Goal: Task Accomplishment & Management: Manage account settings

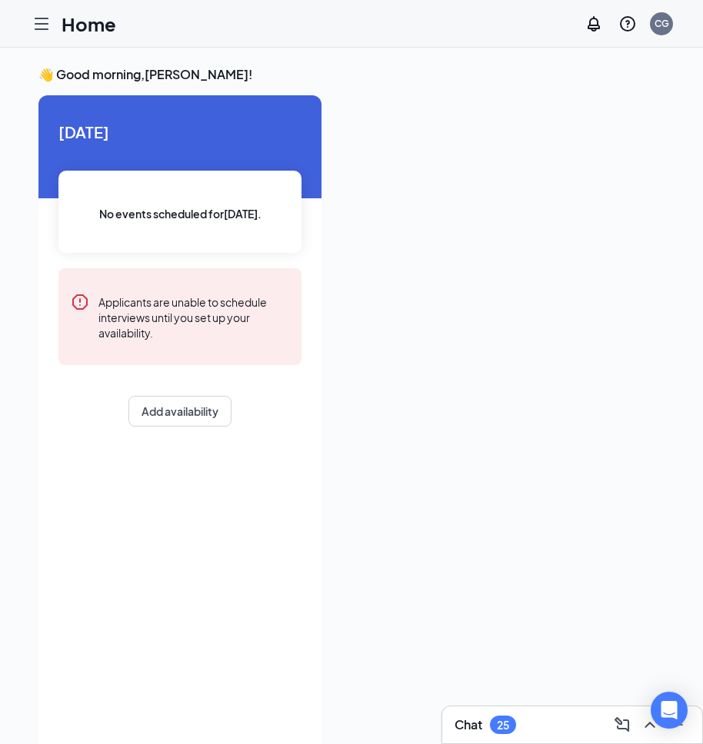
click at [42, 20] on icon "Hamburger" at bounding box center [41, 24] width 18 height 18
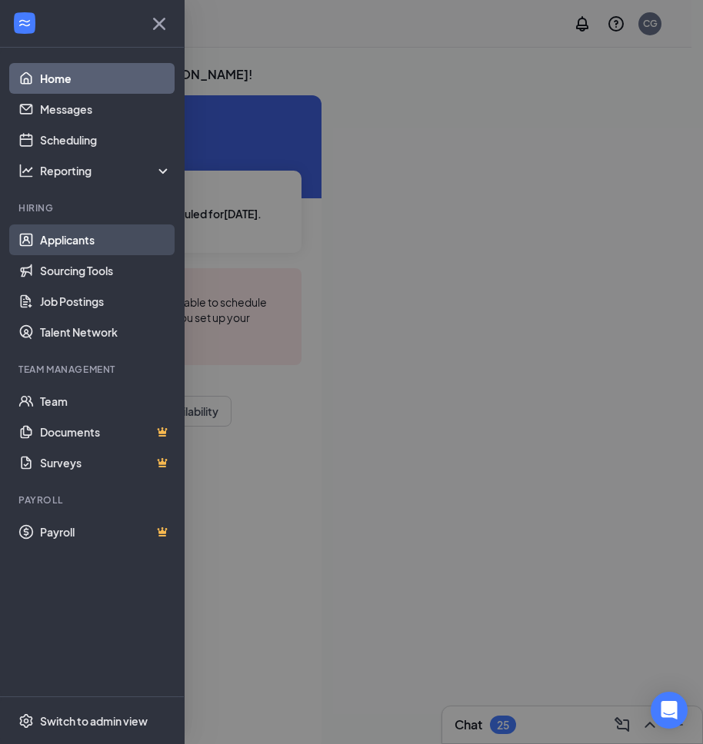
click at [89, 241] on link "Applicants" at bounding box center [105, 240] width 131 height 31
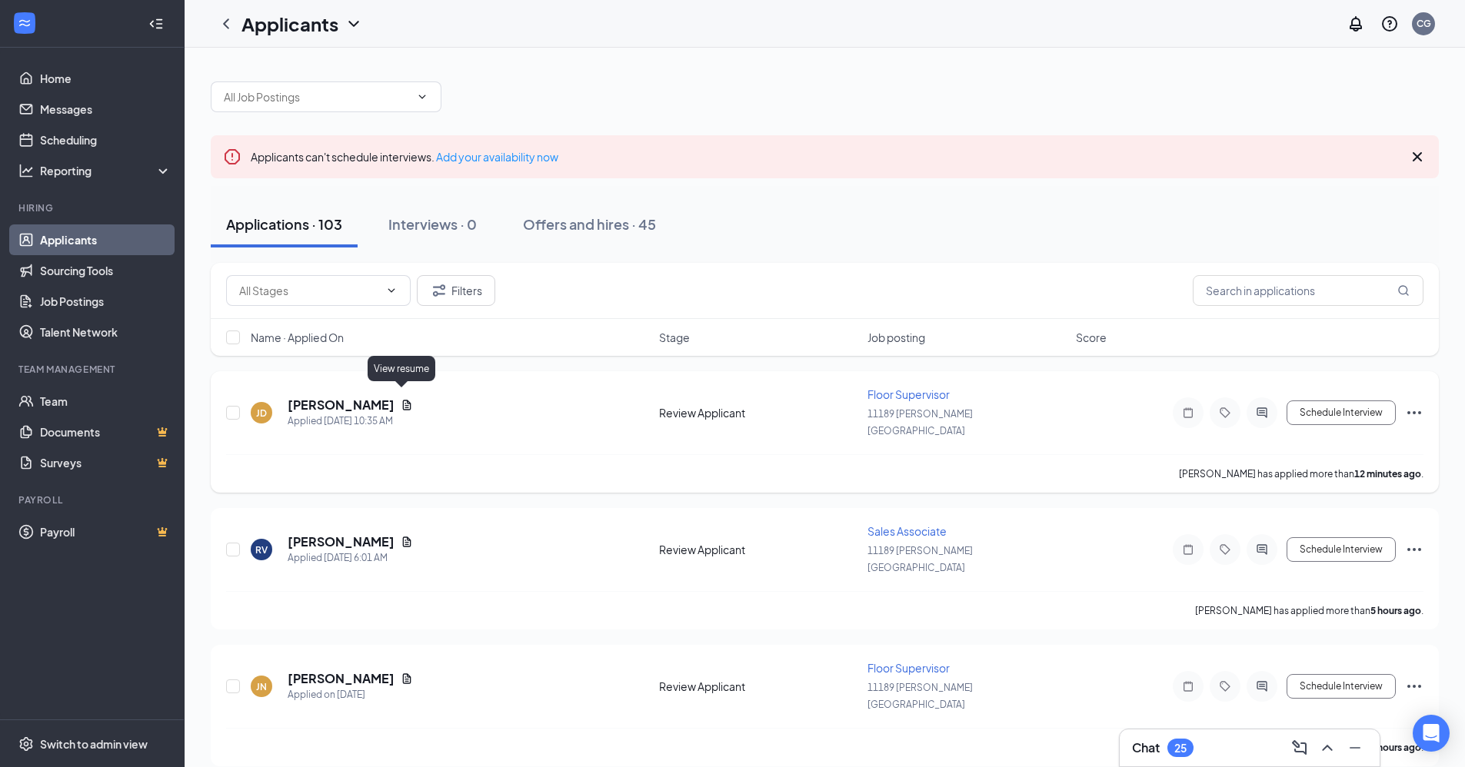
click at [404, 400] on icon "Document" at bounding box center [407, 405] width 8 height 10
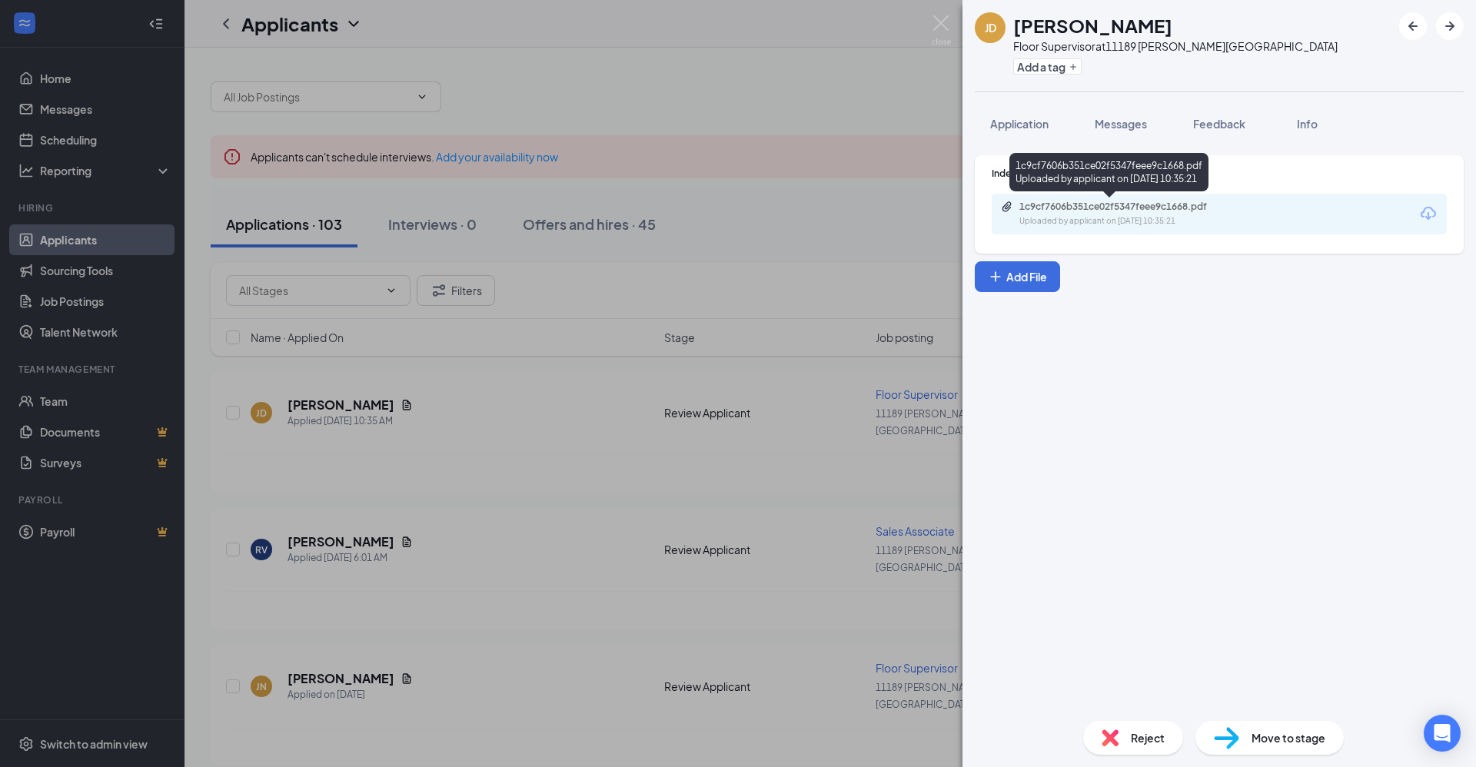
click at [714, 208] on div "1c9cf7606b351ce02f5347feee9c1668.pdf" at bounding box center [1127, 207] width 215 height 12
click at [444, 393] on div "[PERSON_NAME] [PERSON_NAME] Floor Supervisor at [GEOGRAPHIC_DATA][PERSON_NAME] …" at bounding box center [738, 383] width 1476 height 767
